Goal: Task Accomplishment & Management: Use online tool/utility

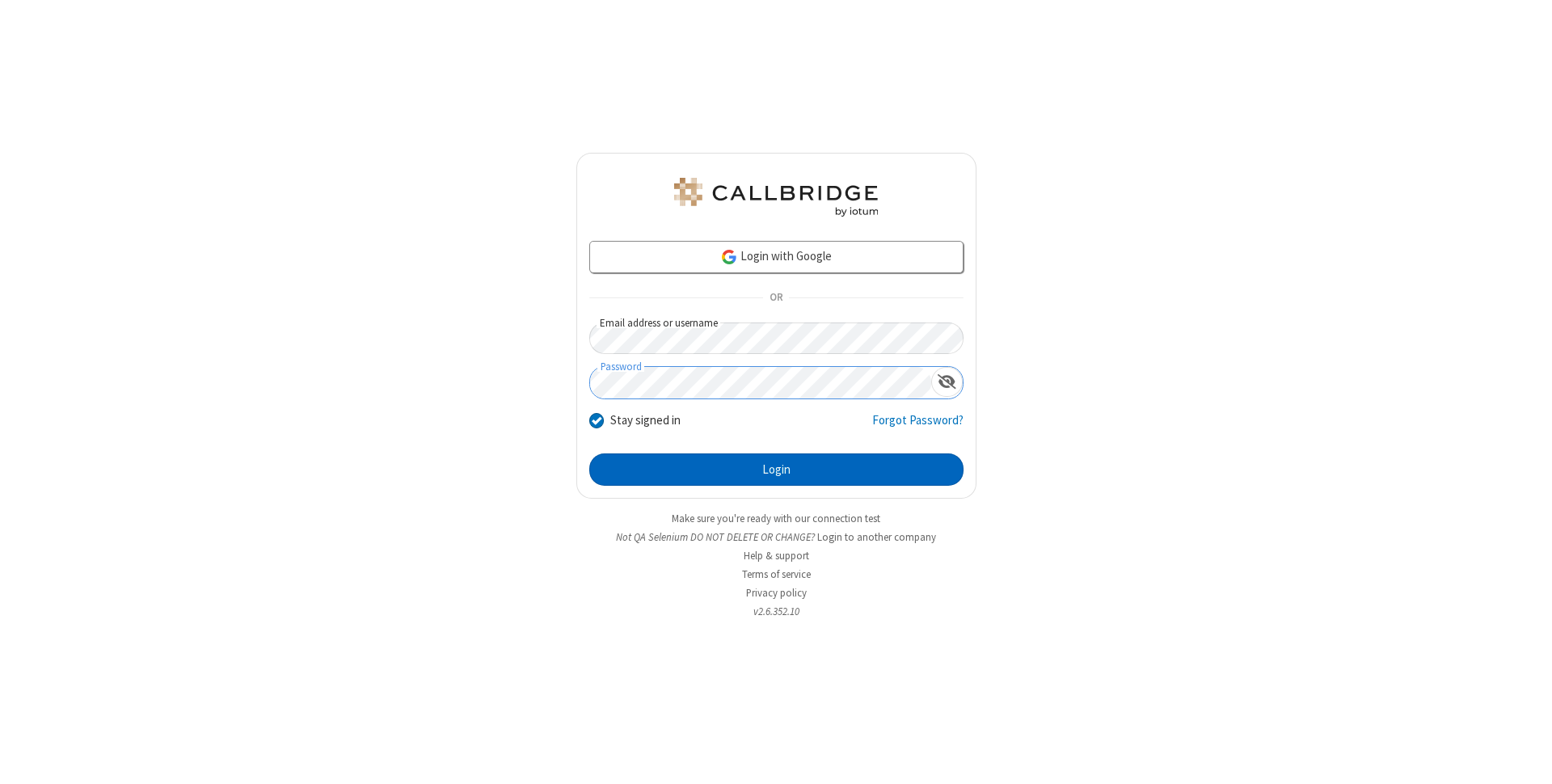
click at [776, 470] on button "Login" at bounding box center [776, 469] width 374 height 32
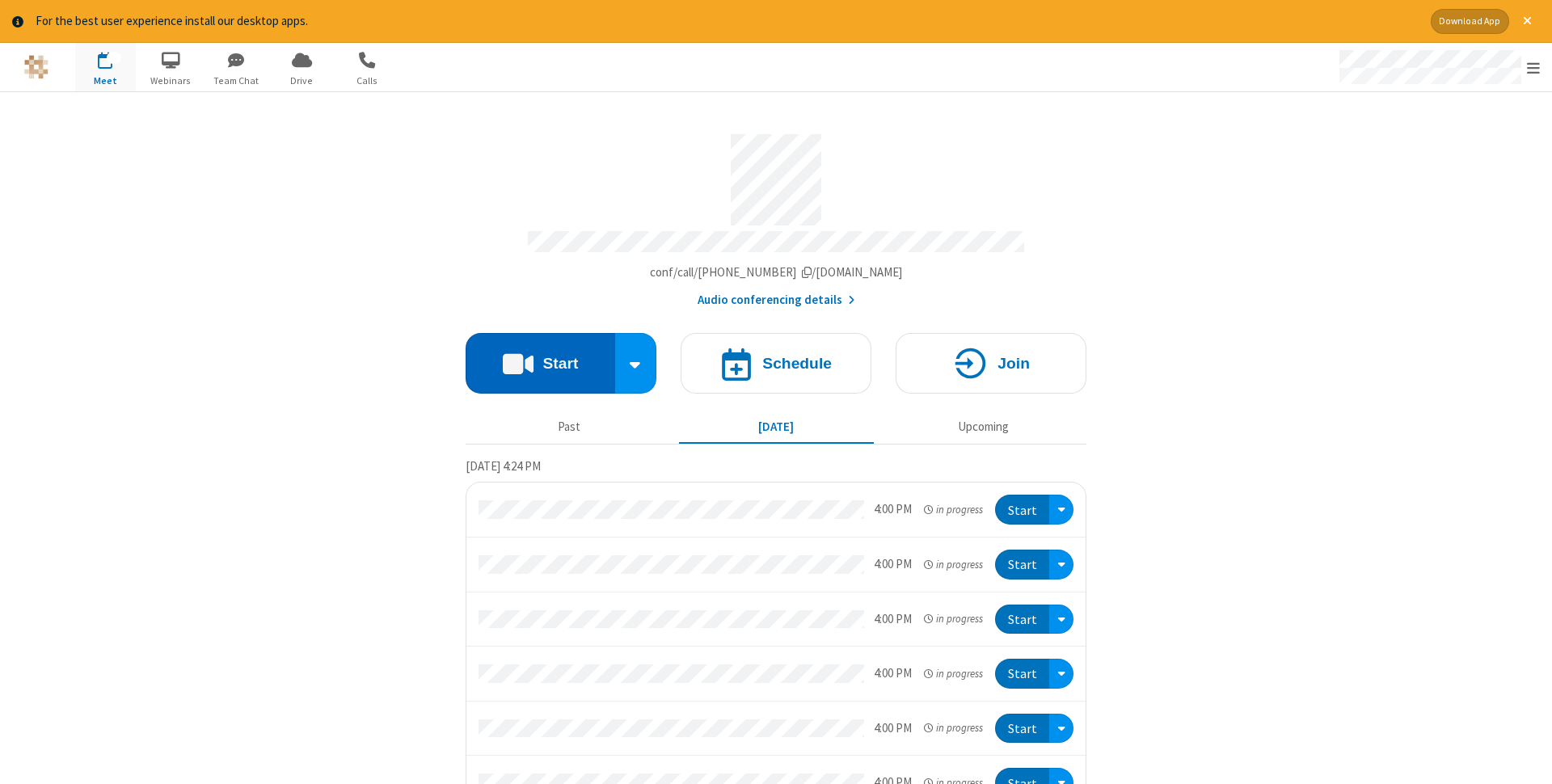
click at [540, 358] on button "Start" at bounding box center [541, 363] width 150 height 61
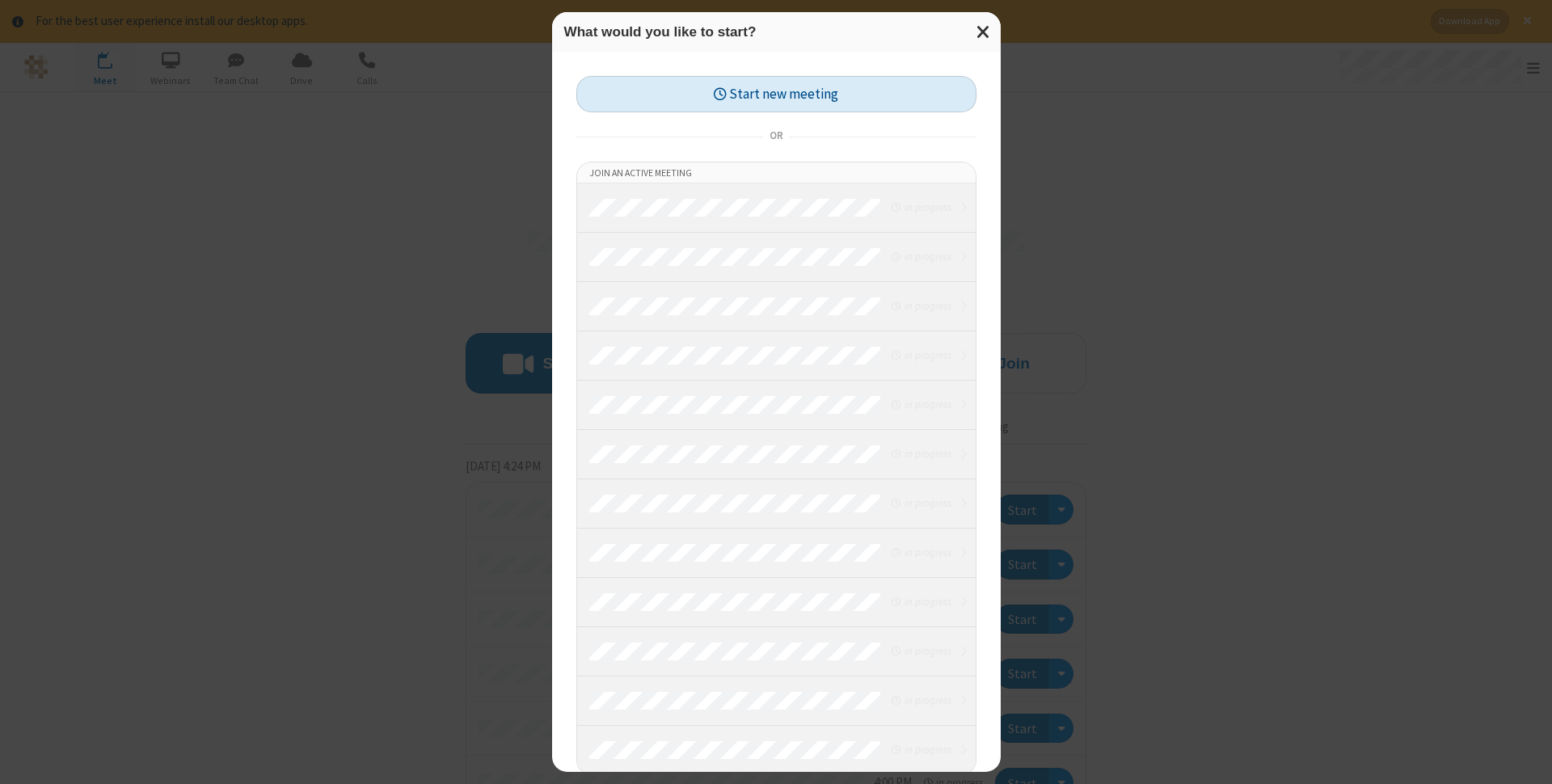
click at [776, 94] on button "Start new meeting" at bounding box center [776, 95] width 400 height 37
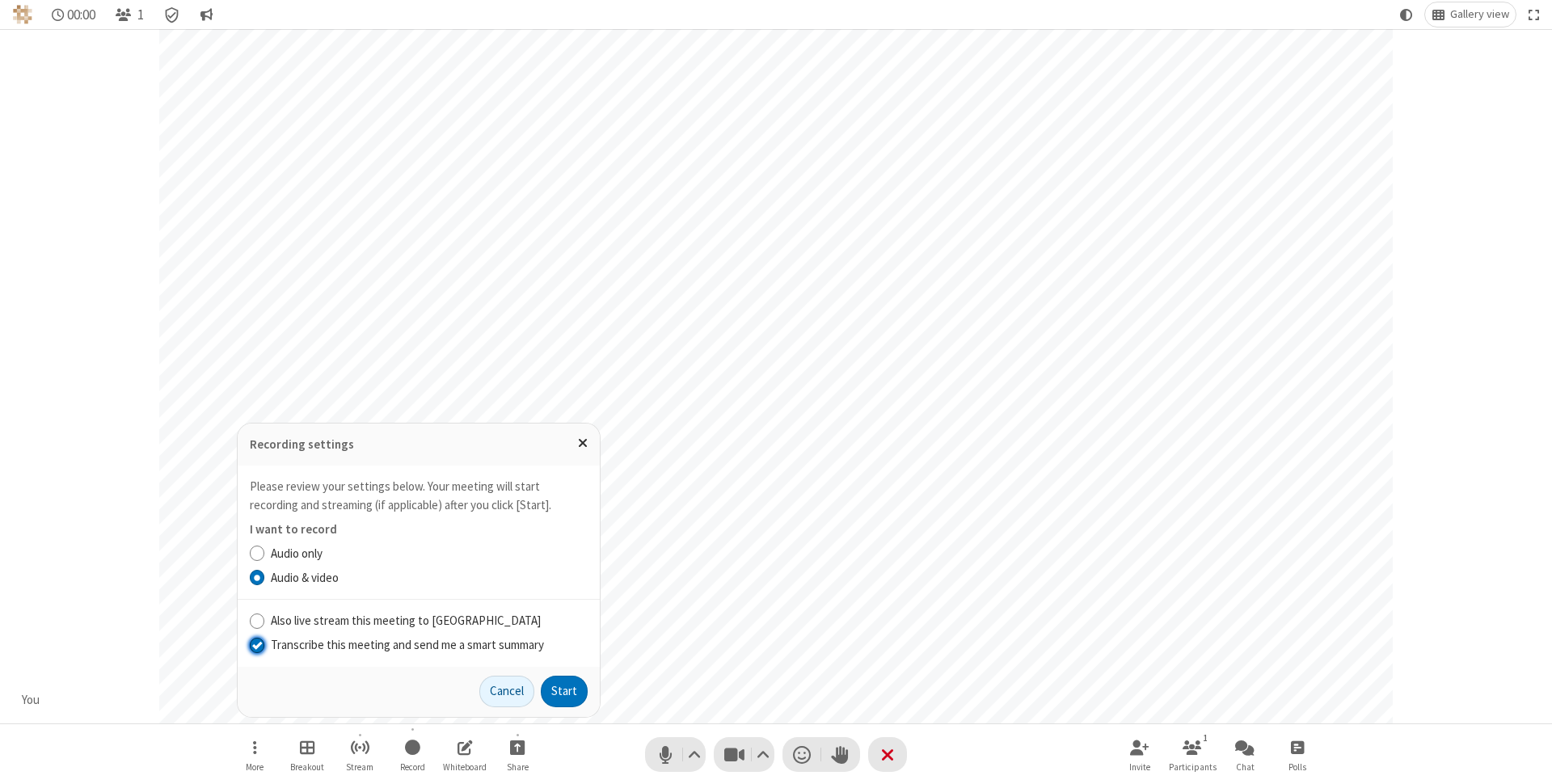
click at [257, 644] on input "Transcribe this meeting and send me a smart summary" at bounding box center [257, 644] width 16 height 17
click at [565, 691] on button "Start" at bounding box center [564, 691] width 47 height 32
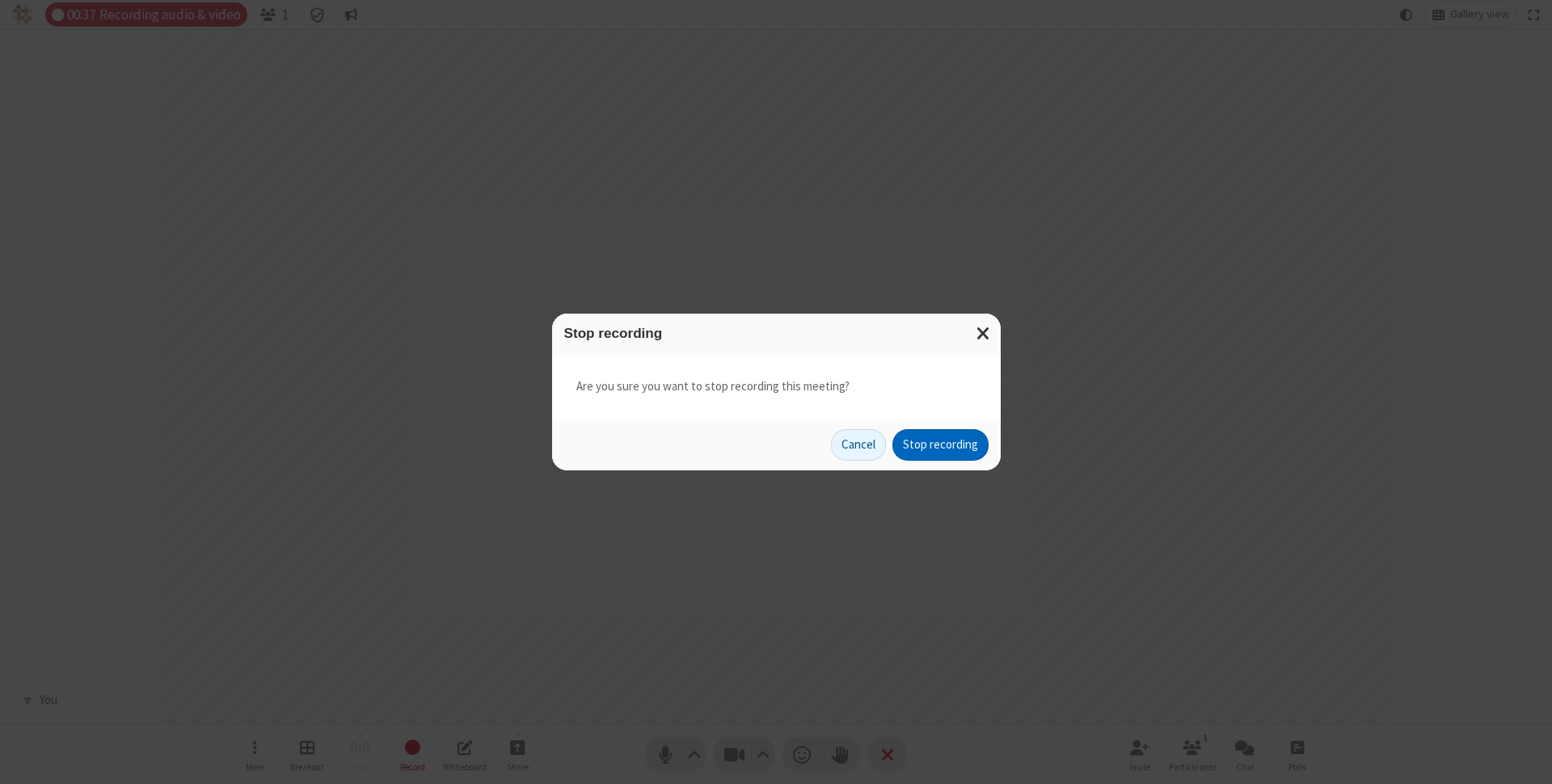
click at [941, 445] on button "Stop recording" at bounding box center [941, 445] width 97 height 32
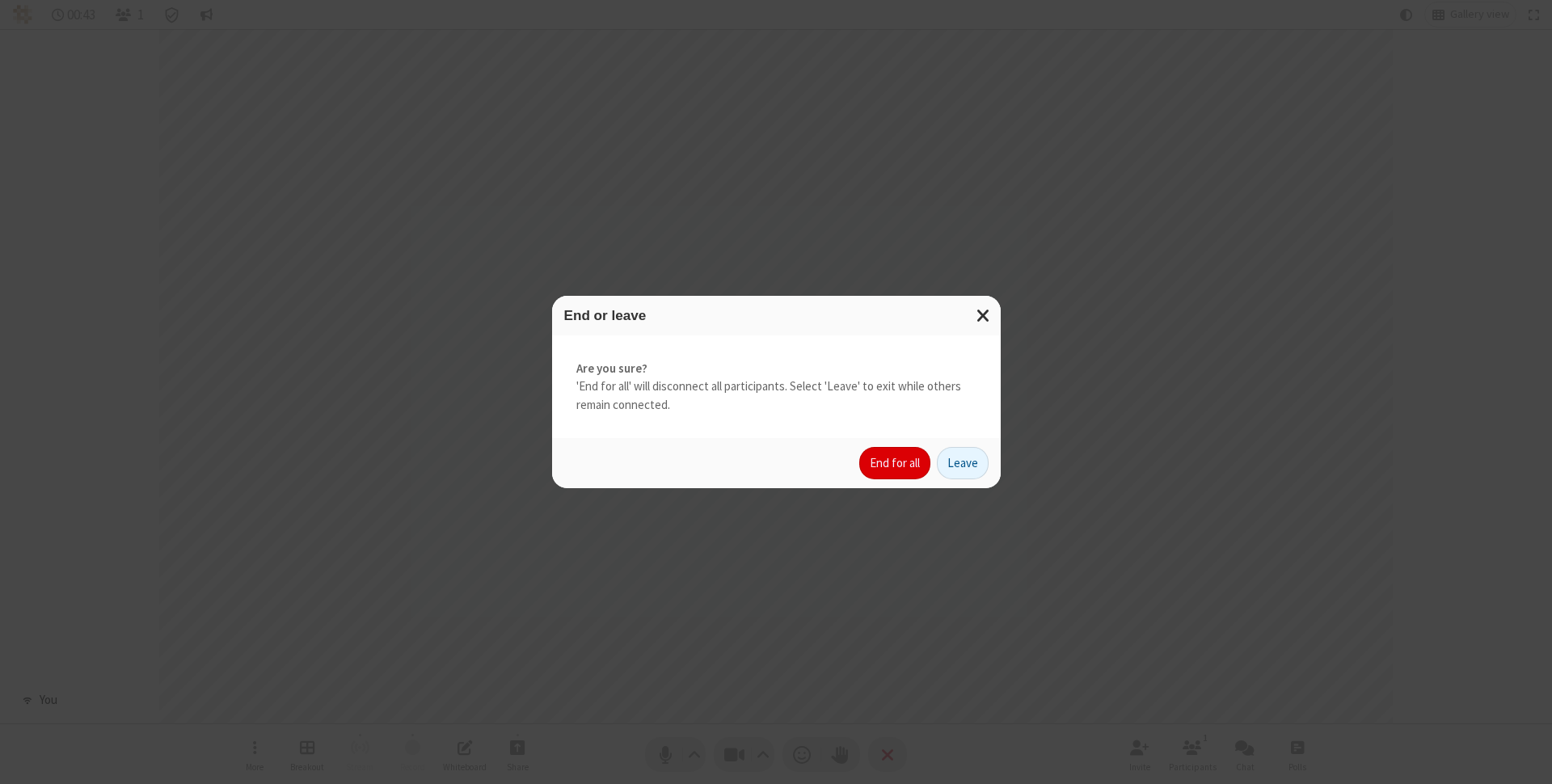
click at [896, 463] on button "End for all" at bounding box center [895, 462] width 71 height 32
